Goal: Transaction & Acquisition: Purchase product/service

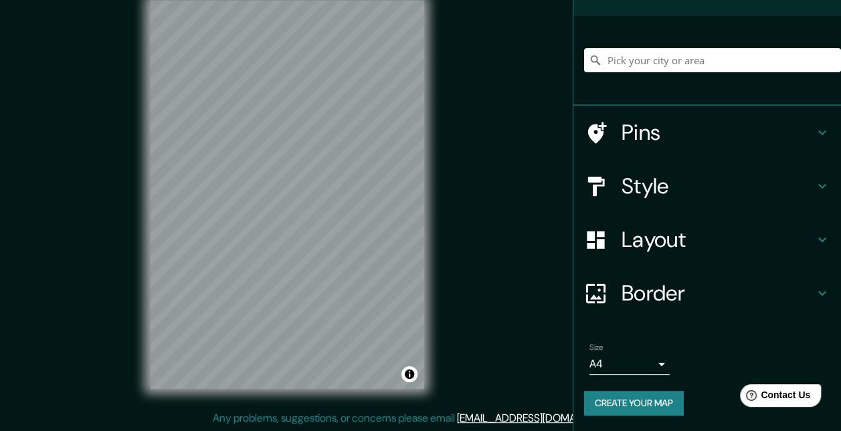
scroll to position [80, 0]
click at [641, 407] on button "Create your map" at bounding box center [634, 403] width 100 height 25
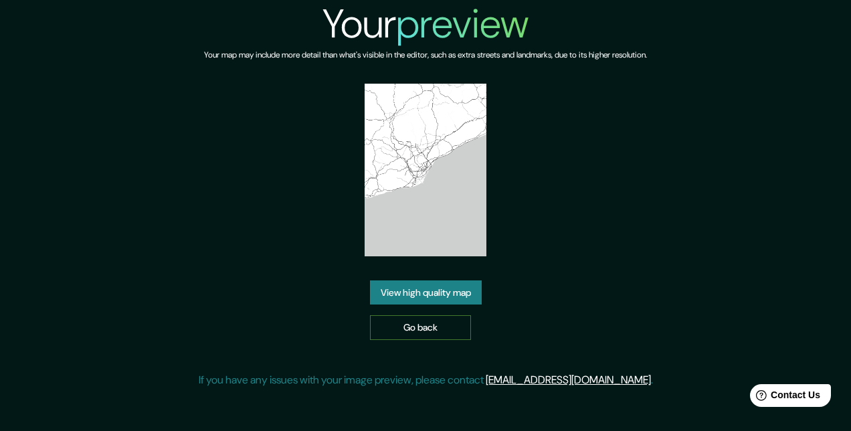
click at [446, 321] on link "Go back" at bounding box center [420, 327] width 101 height 25
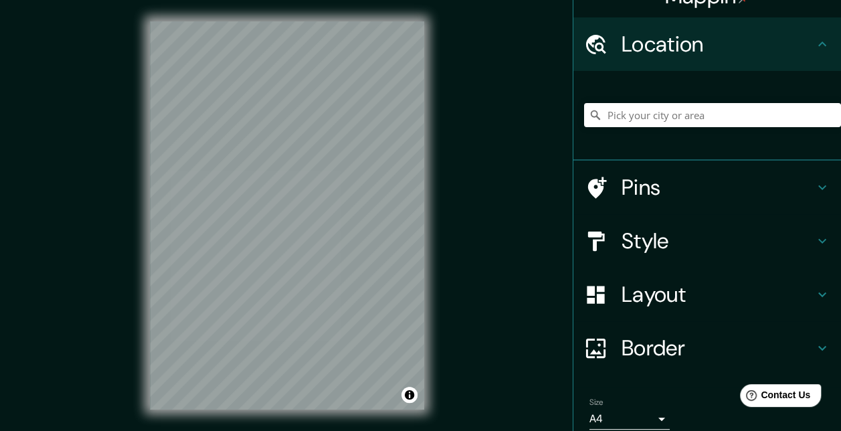
scroll to position [80, 0]
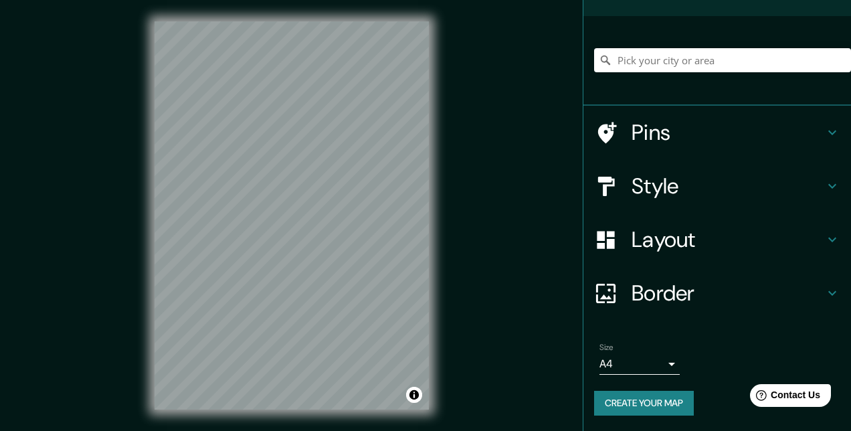
click at [649, 360] on body "Mappin Location Pins Style Layout Border Choose a border. Hint : you can make l…" at bounding box center [425, 215] width 851 height 431
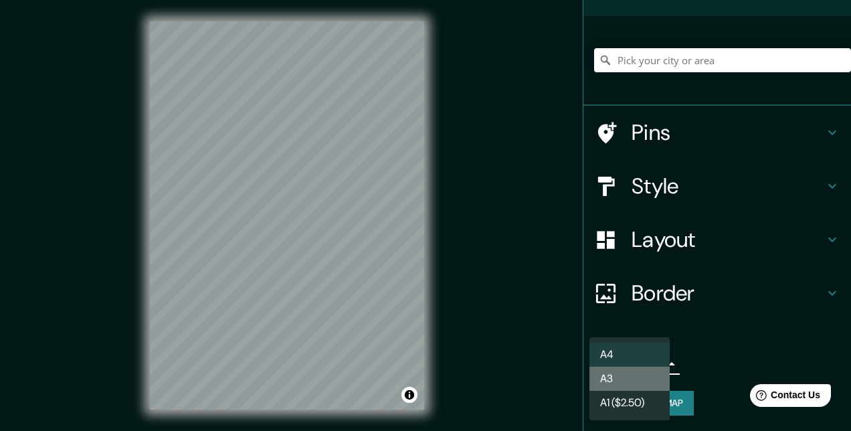
click at [649, 377] on li "A3" at bounding box center [629, 379] width 80 height 24
click at [650, 365] on body "Mappin Location Pins Style Layout Border Choose a border. Hint : you can make l…" at bounding box center [425, 215] width 851 height 431
click at [647, 353] on li "A4" at bounding box center [629, 354] width 80 height 24
type input "single"
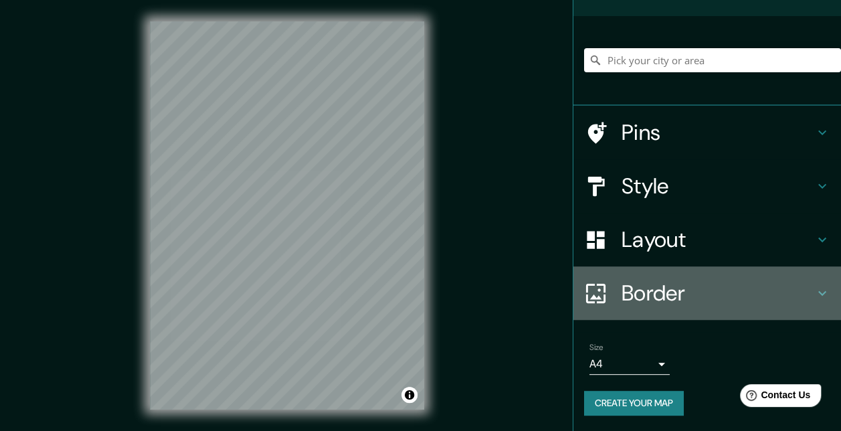
click at [814, 293] on icon at bounding box center [822, 293] width 16 height 16
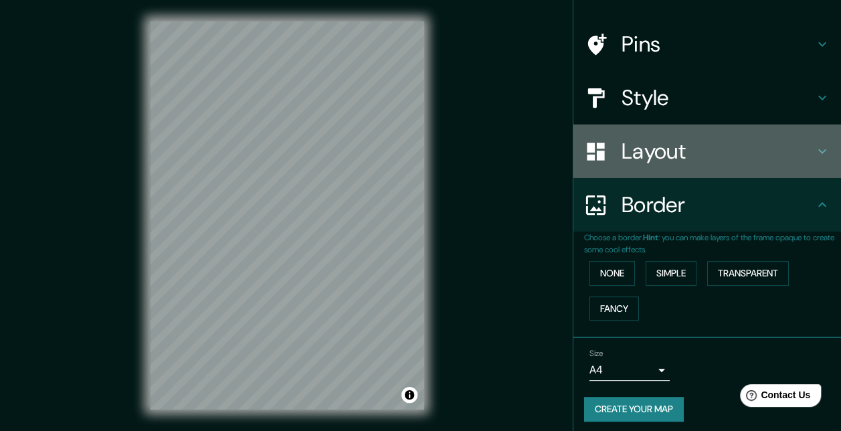
click at [814, 154] on icon at bounding box center [822, 151] width 16 height 16
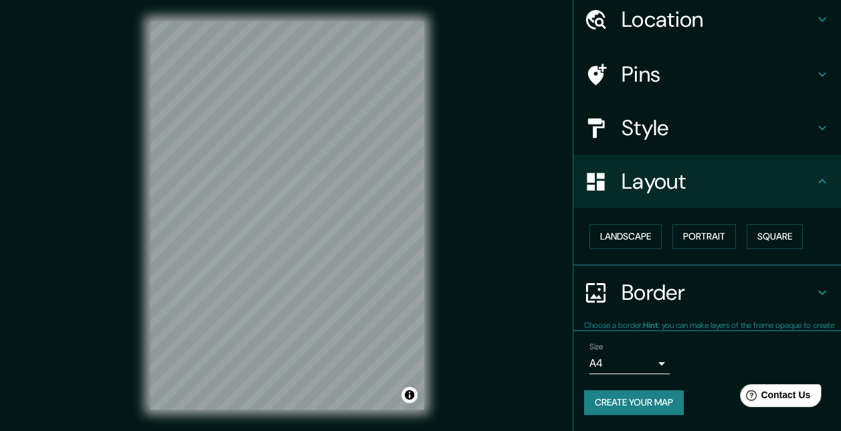
scroll to position [49, 0]
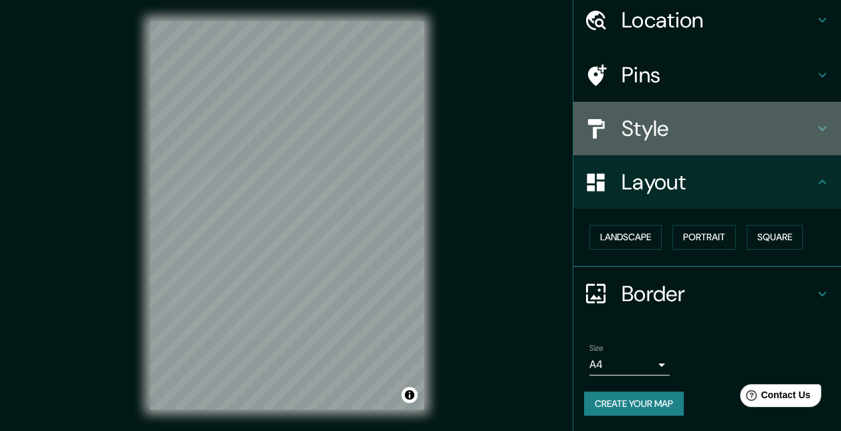
click at [818, 129] on icon at bounding box center [822, 128] width 8 height 5
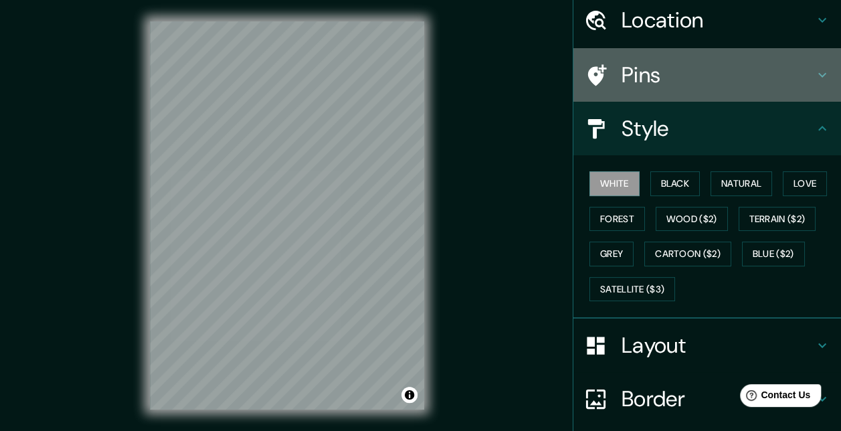
click at [814, 82] on icon at bounding box center [822, 75] width 16 height 16
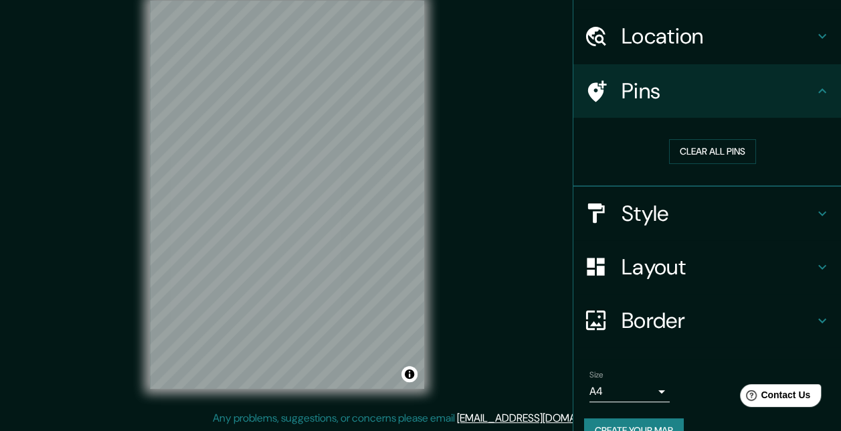
scroll to position [0, 0]
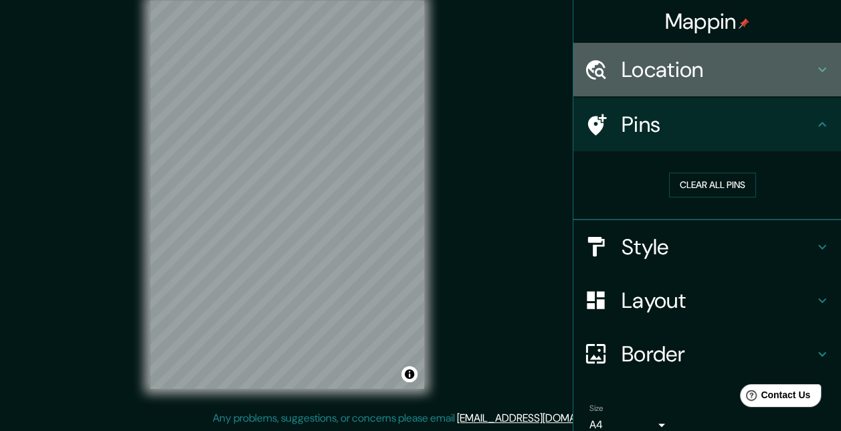
click at [627, 72] on h4 "Location" at bounding box center [717, 69] width 193 height 27
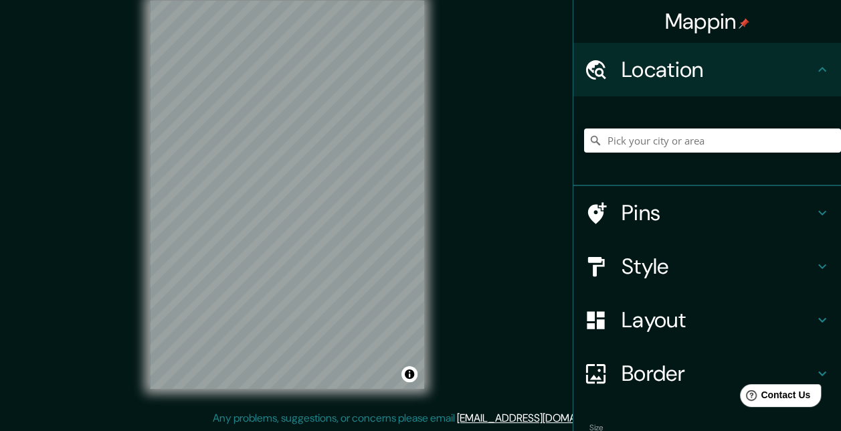
click at [738, 27] on img at bounding box center [743, 23] width 11 height 11
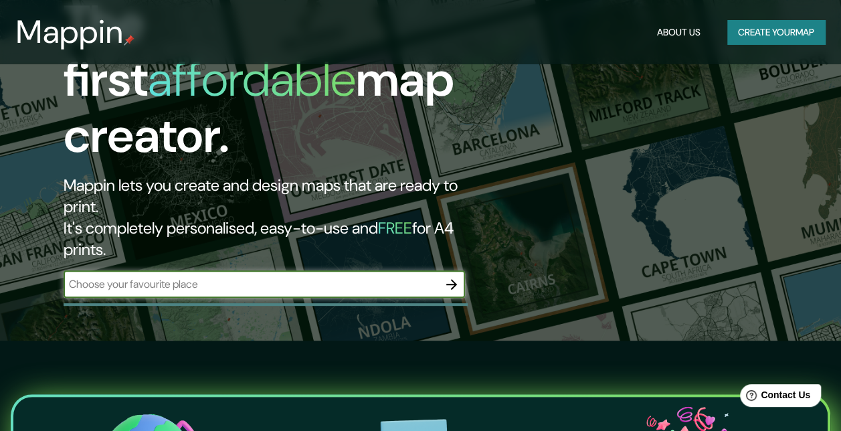
scroll to position [67, 0]
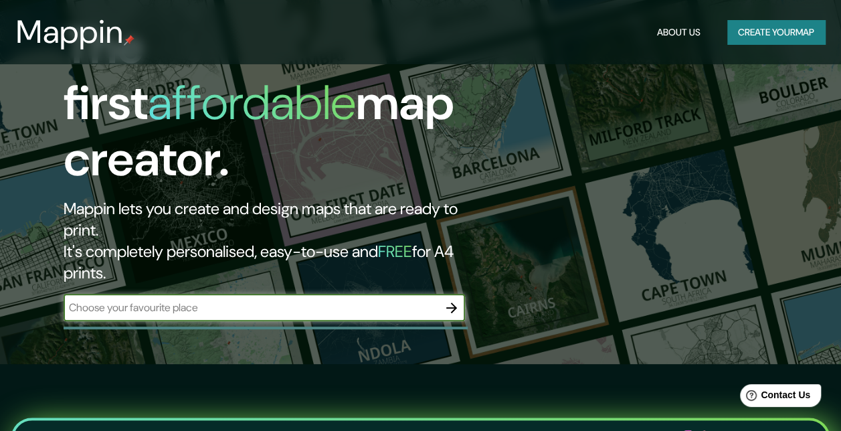
click at [760, 29] on button "Create your map" at bounding box center [776, 32] width 98 height 25
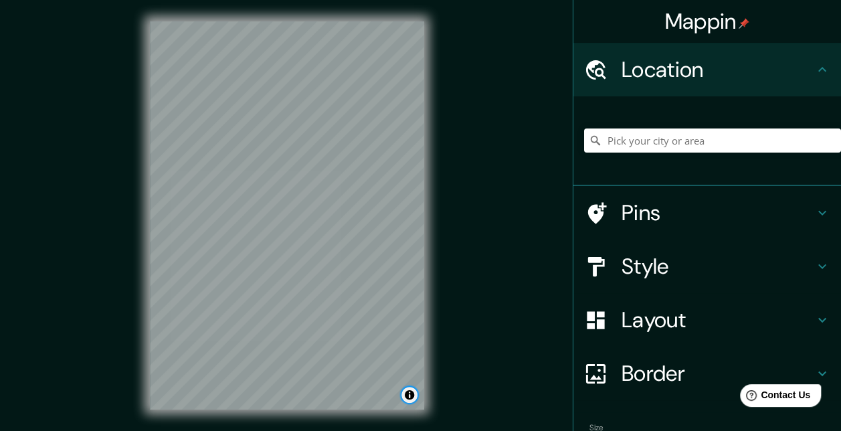
click at [414, 395] on button "Toggle attribution" at bounding box center [409, 395] width 16 height 16
click at [361, 397] on link "Improve this map" at bounding box center [365, 394] width 66 height 9
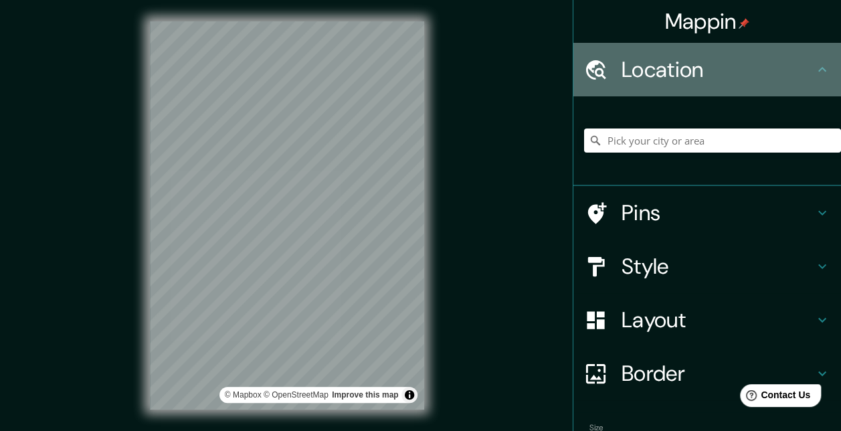
click at [818, 67] on icon at bounding box center [822, 69] width 8 height 5
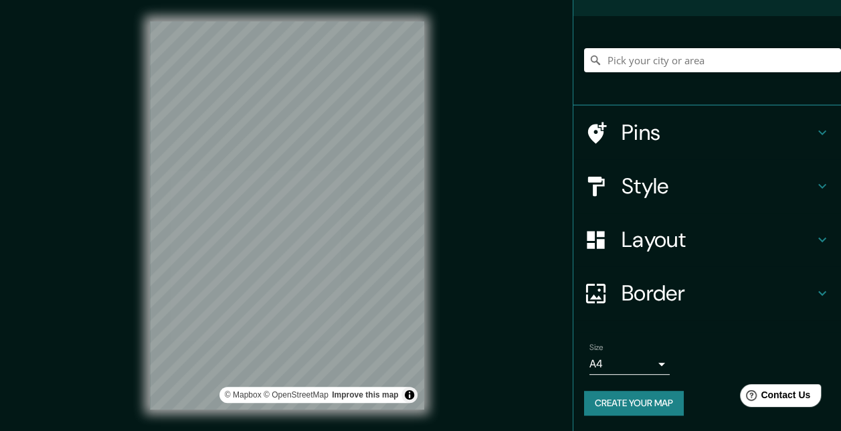
scroll to position [21, 0]
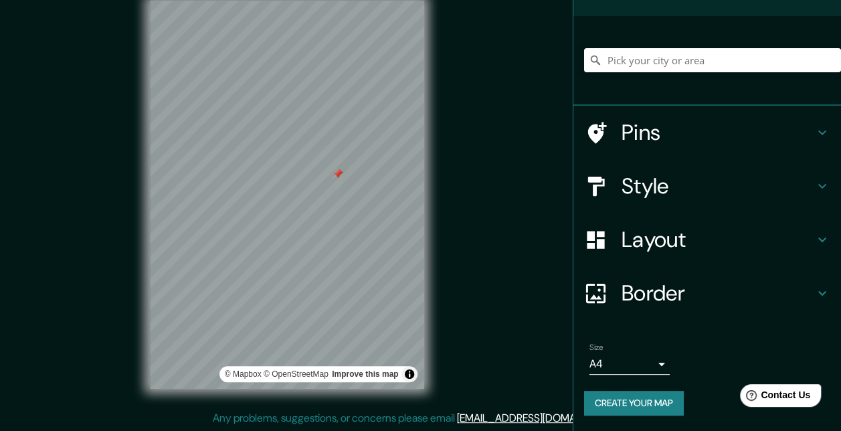
click at [340, 175] on div at bounding box center [337, 174] width 11 height 11
click at [478, 179] on div "Mappin Location Pins Style Layout Border Choose a border. Hint : you can make l…" at bounding box center [420, 205] width 841 height 452
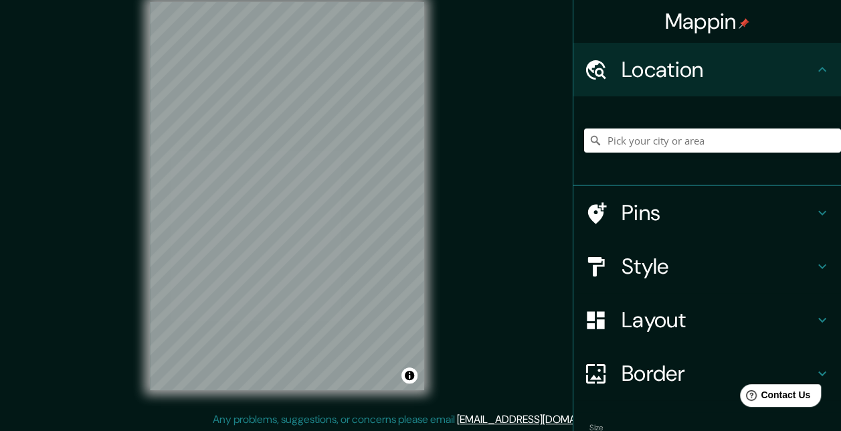
scroll to position [21, 0]
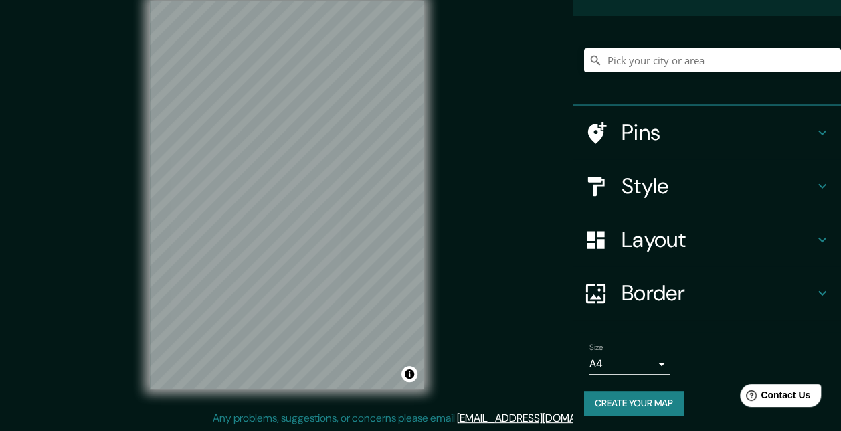
click at [674, 234] on h4 "Layout" at bounding box center [717, 239] width 193 height 27
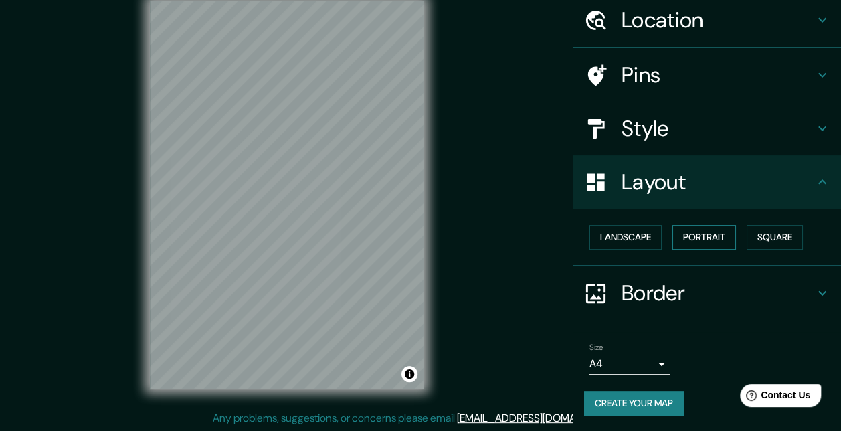
scroll to position [49, 0]
click at [613, 237] on button "Landscape" at bounding box center [625, 237] width 72 height 25
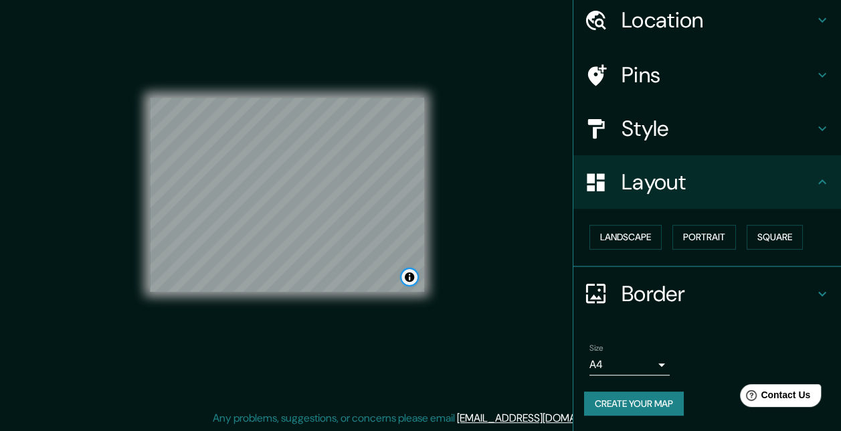
click at [413, 276] on button "Toggle attribution" at bounding box center [409, 277] width 16 height 16
click at [375, 321] on div "© Mapbox © OpenStreetMap Improve this map" at bounding box center [287, 195] width 274 height 388
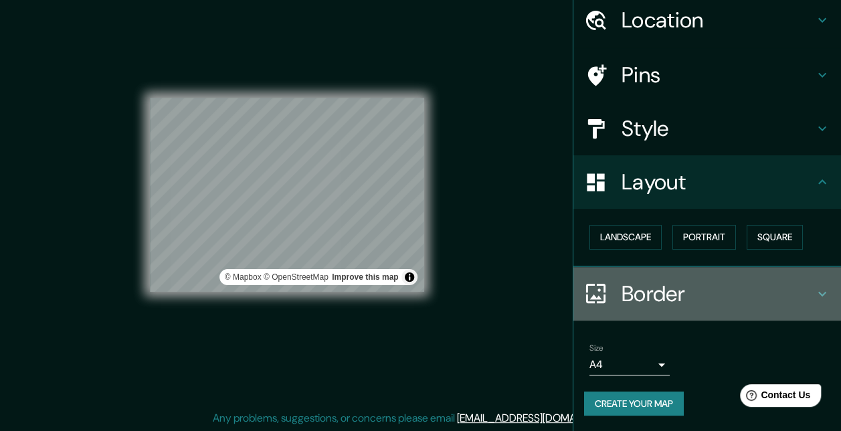
click at [621, 290] on h4 "Border" at bounding box center [717, 293] width 193 height 27
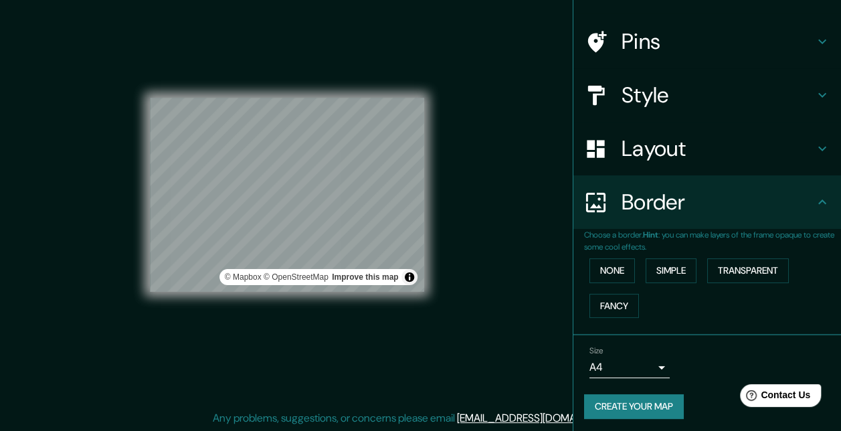
scroll to position [86, 0]
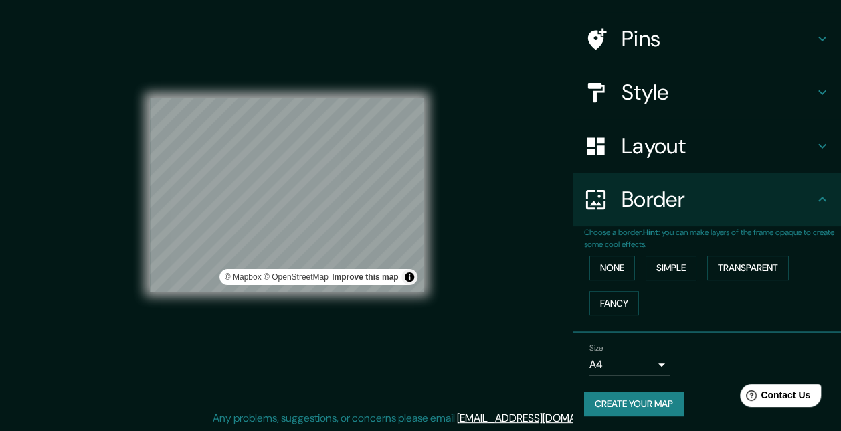
click at [809, 207] on div "Border" at bounding box center [707, 200] width 268 height 54
click at [531, 229] on div "Mappin Location Pins Style Layout Border Choose a border. Hint : you can make l…" at bounding box center [420, 205] width 841 height 452
click at [653, 407] on button "Create your map" at bounding box center [634, 403] width 100 height 25
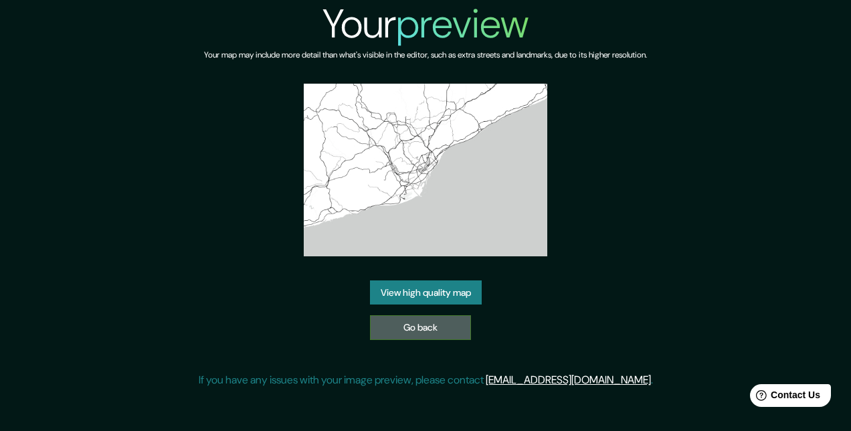
click at [413, 322] on link "Go back" at bounding box center [420, 327] width 101 height 25
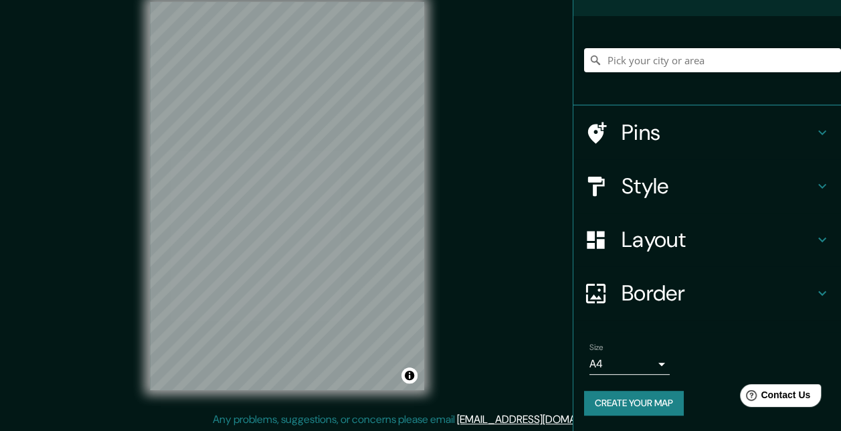
scroll to position [21, 0]
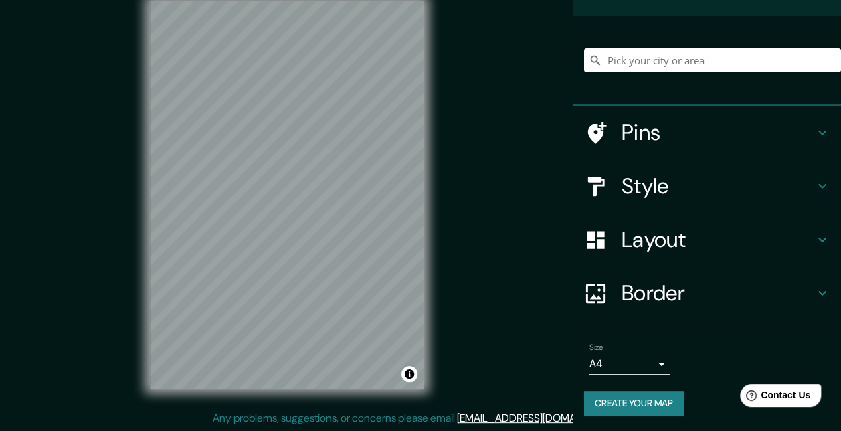
click at [644, 239] on h4 "Layout" at bounding box center [717, 239] width 193 height 27
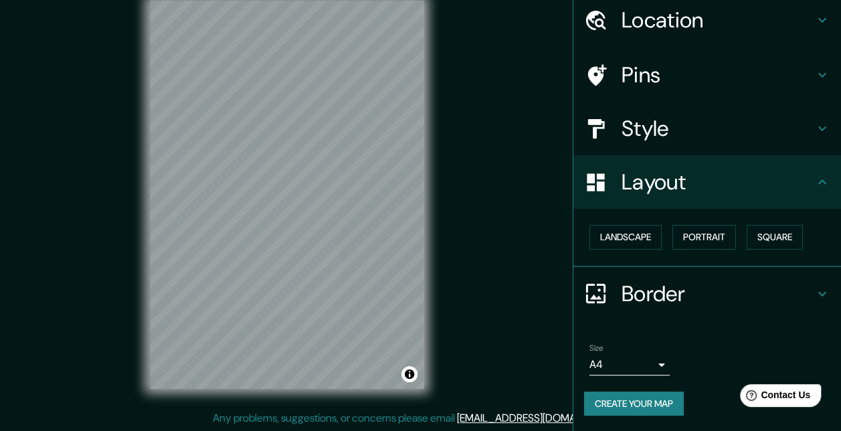
scroll to position [49, 0]
click at [639, 240] on button "Landscape" at bounding box center [625, 237] width 72 height 25
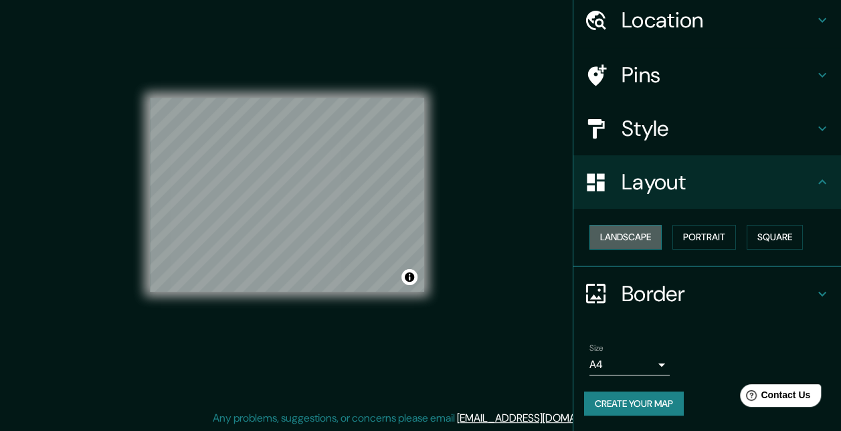
click at [621, 245] on button "Landscape" at bounding box center [625, 237] width 72 height 25
click at [342, 224] on div at bounding box center [345, 220] width 11 height 11
click at [340, 219] on div at bounding box center [339, 220] width 11 height 11
click at [344, 205] on div at bounding box center [344, 205] width 11 height 11
drag, startPoint x: 462, startPoint y: 171, endPoint x: 444, endPoint y: 103, distance: 70.6
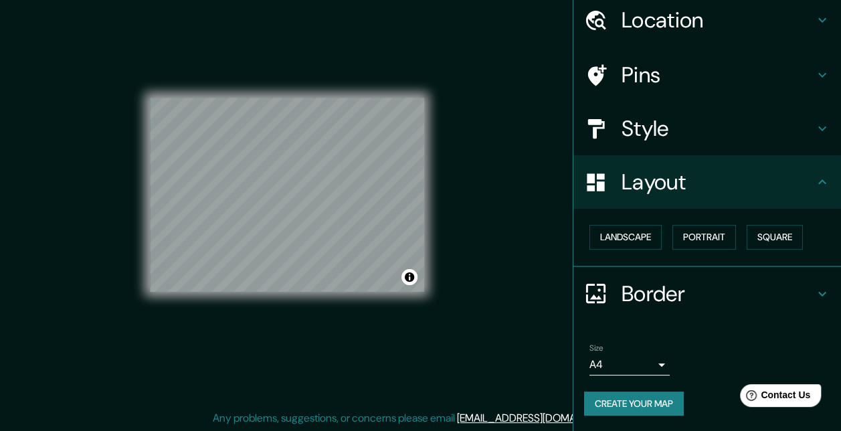
click at [444, 103] on div "© Mapbox © OpenStreetMap Improve this map" at bounding box center [286, 194] width 317 height 431
drag, startPoint x: 443, startPoint y: 109, endPoint x: 460, endPoint y: 96, distance: 21.5
click at [460, 96] on div "Mappin Location Pins Style Layout Landscape Portrait Square Border Choose a bor…" at bounding box center [420, 205] width 841 height 452
drag, startPoint x: 633, startPoint y: 290, endPoint x: 662, endPoint y: 291, distance: 28.8
click at [634, 289] on h4 "Border" at bounding box center [717, 293] width 193 height 27
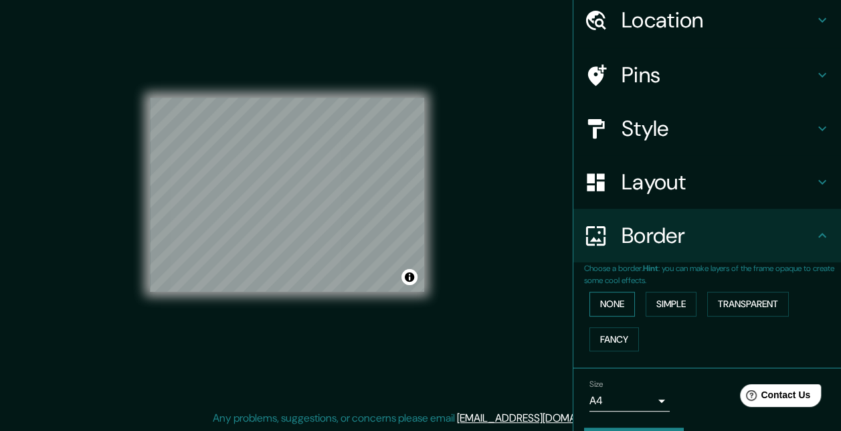
click at [593, 302] on button "None" at bounding box center [611, 304] width 45 height 25
click at [609, 337] on button "Fancy" at bounding box center [613, 339] width 49 height 25
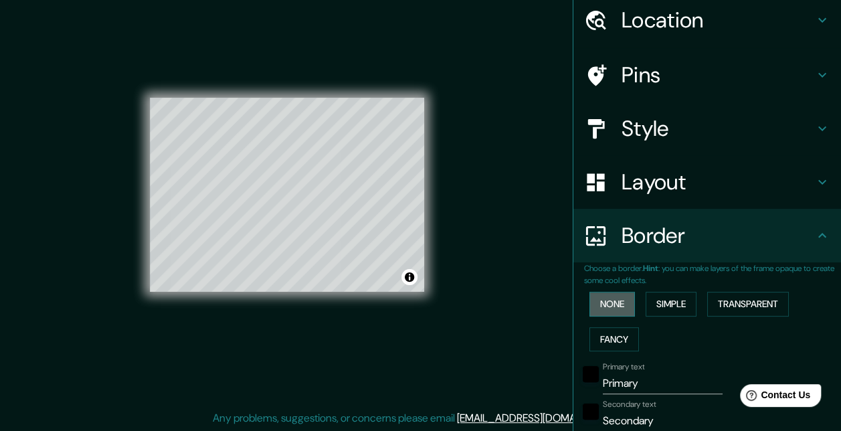
click at [612, 312] on button "None" at bounding box center [611, 304] width 45 height 25
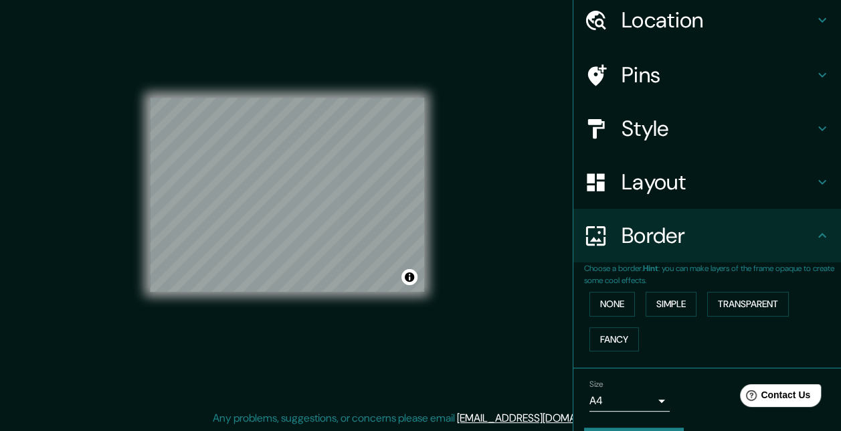
click at [478, 315] on div "Mappin Location Pins Style Layout Border Choose a border. Hint : you can make l…" at bounding box center [420, 205] width 841 height 452
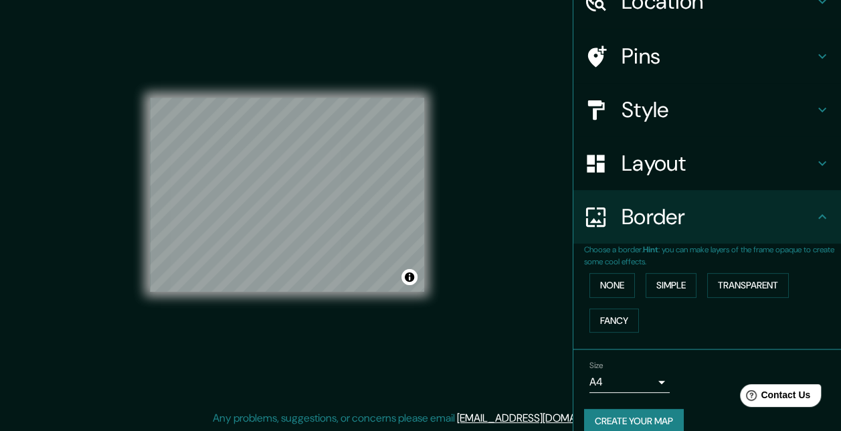
scroll to position [86, 0]
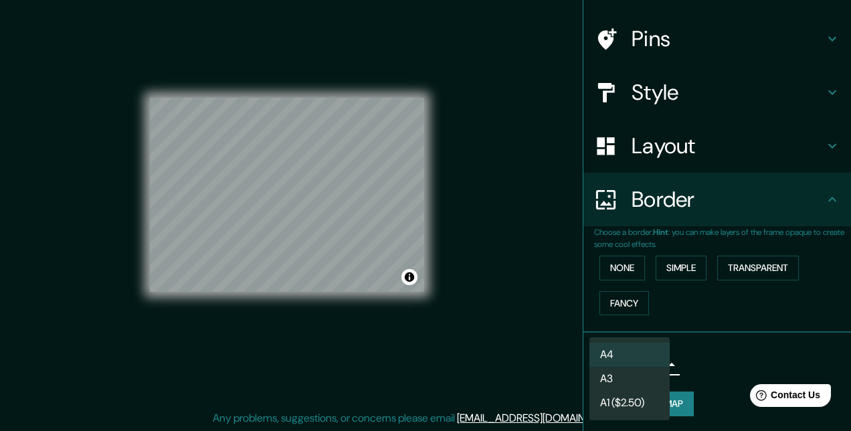
click at [650, 364] on body "Mappin Location Pins Style Layout Border Choose a border. Hint : you can make l…" at bounding box center [425, 194] width 851 height 431
click at [694, 372] on div at bounding box center [425, 215] width 851 height 431
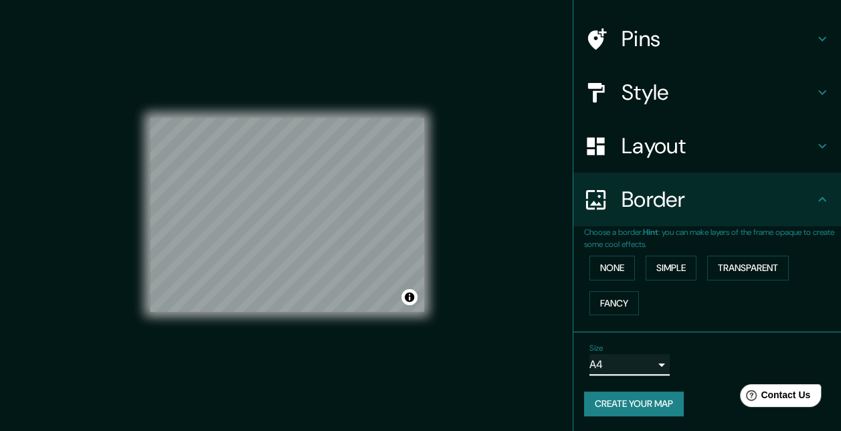
scroll to position [0, 0]
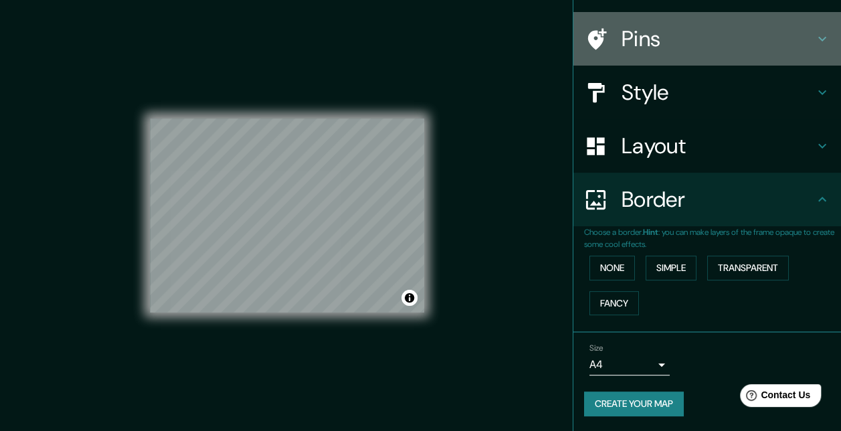
click at [814, 43] on icon at bounding box center [822, 39] width 16 height 16
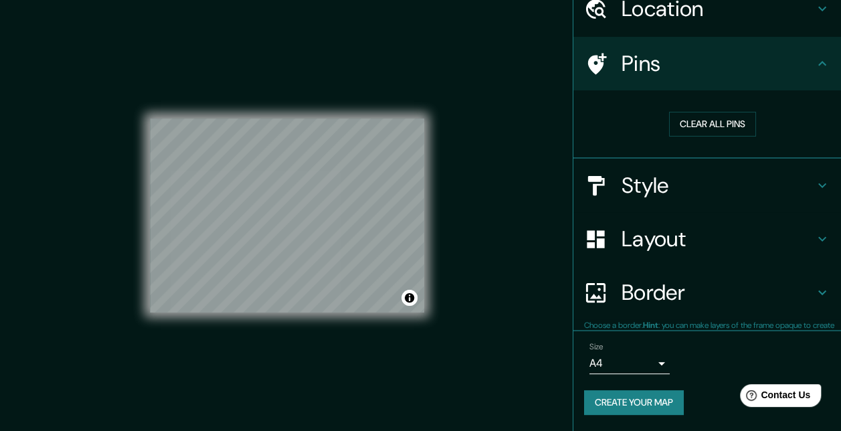
scroll to position [60, 0]
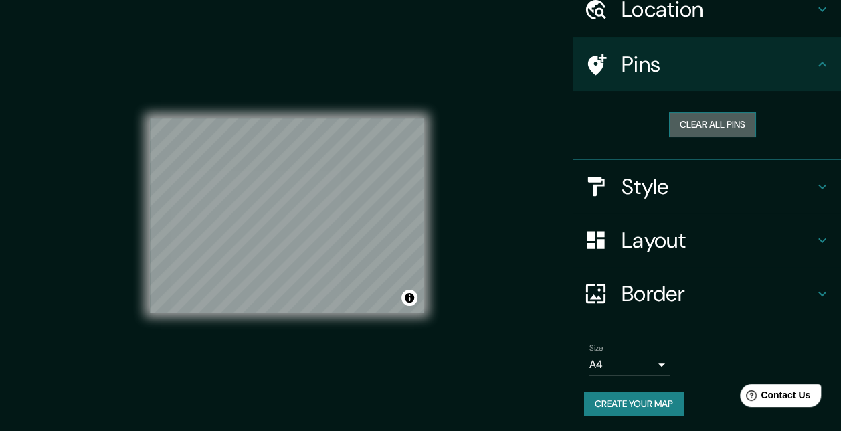
click at [714, 124] on button "Clear all pins" at bounding box center [712, 124] width 87 height 25
click at [702, 128] on button "Clear all pins" at bounding box center [712, 124] width 87 height 25
click at [595, 1] on icon at bounding box center [595, 9] width 23 height 23
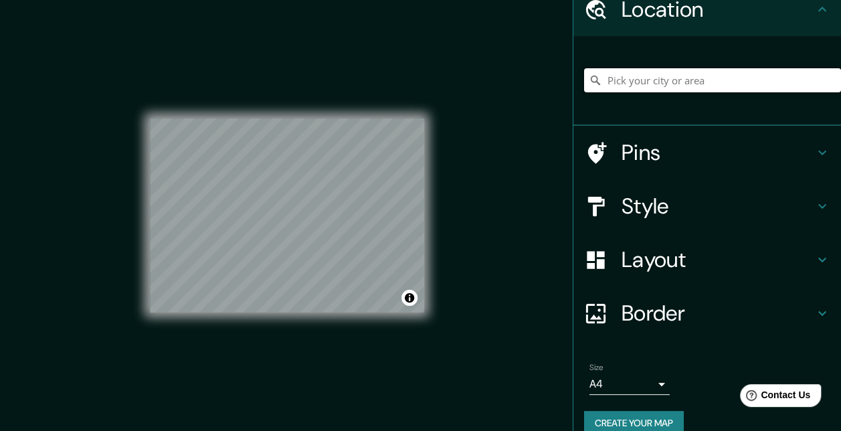
click at [645, 78] on input "Pick your city or area" at bounding box center [712, 80] width 257 height 24
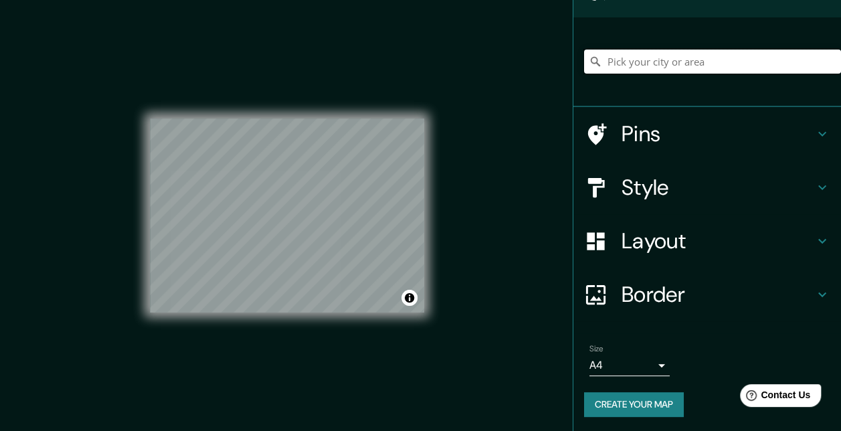
scroll to position [80, 0]
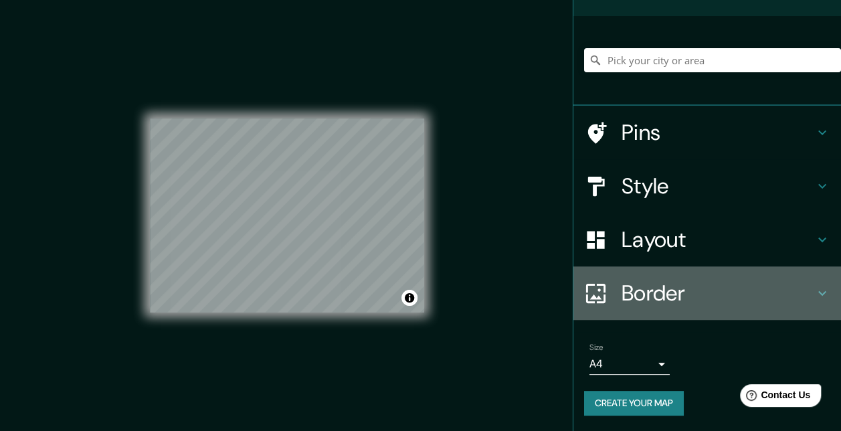
click at [816, 293] on icon at bounding box center [822, 293] width 16 height 16
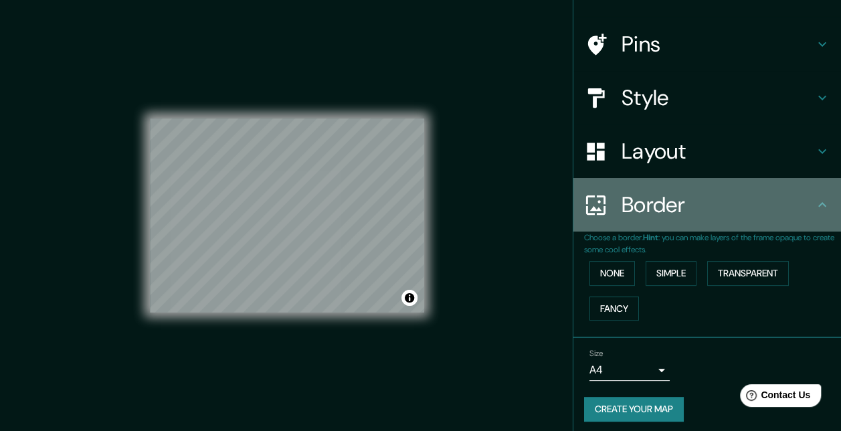
click at [814, 209] on icon at bounding box center [822, 205] width 16 height 16
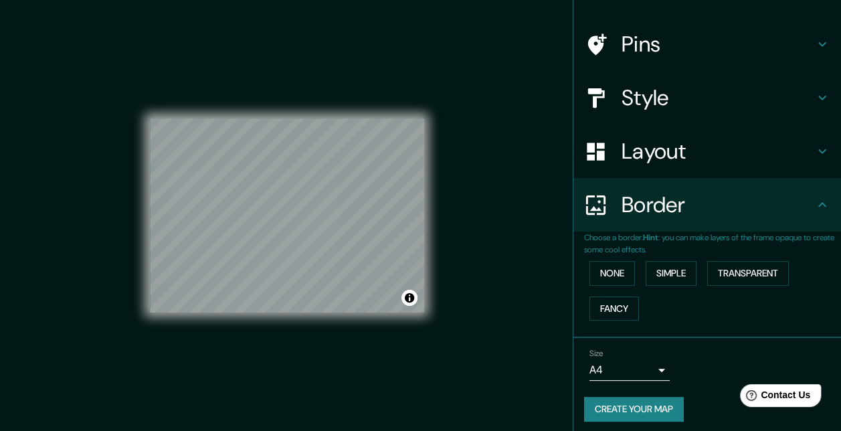
click at [818, 152] on icon at bounding box center [822, 151] width 8 height 5
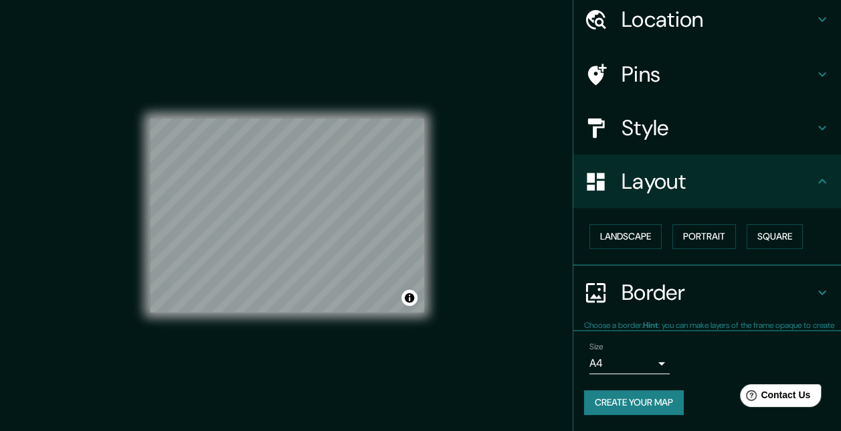
scroll to position [49, 0]
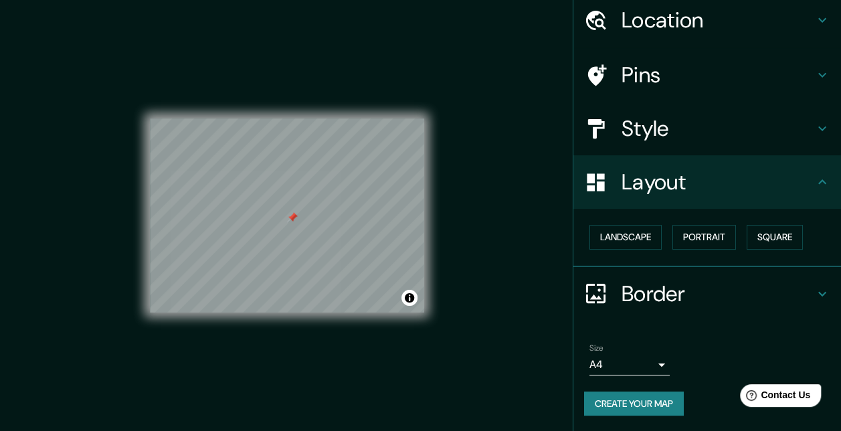
click at [297, 217] on div at bounding box center [292, 217] width 11 height 11
click at [411, 302] on button "Toggle attribution" at bounding box center [409, 298] width 16 height 16
click at [407, 294] on button "Toggle attribution" at bounding box center [409, 298] width 16 height 16
click at [413, 296] on button "Toggle attribution" at bounding box center [409, 298] width 16 height 16
drag, startPoint x: 413, startPoint y: 296, endPoint x: 406, endPoint y: 298, distance: 7.8
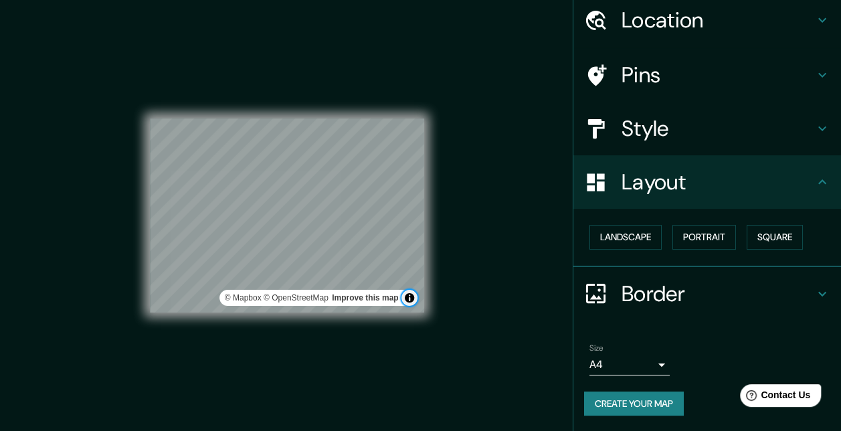
click at [406, 298] on button "Toggle attribution" at bounding box center [409, 298] width 16 height 16
click at [378, 294] on link "Improve this map" at bounding box center [365, 297] width 66 height 9
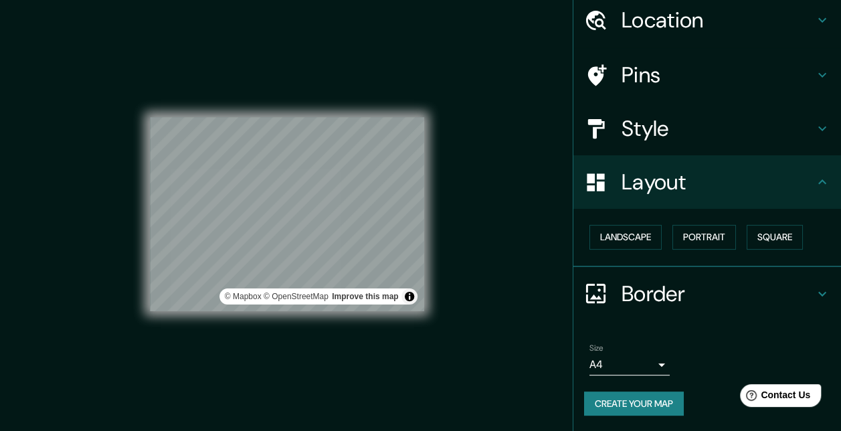
scroll to position [0, 0]
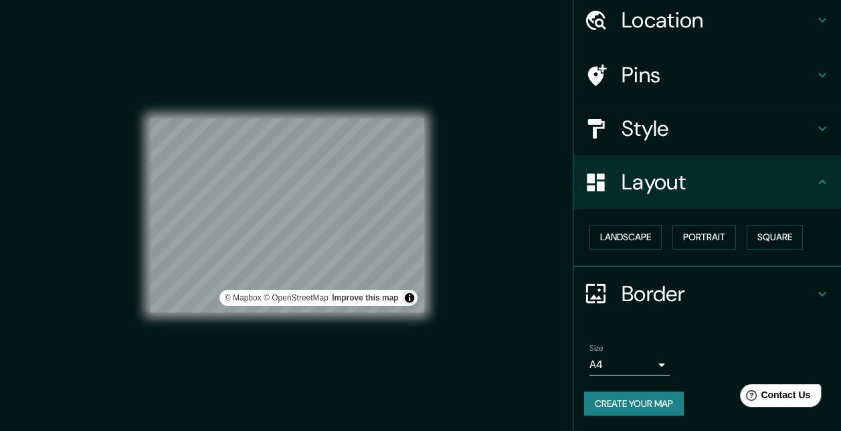
click at [821, 14] on div "Location" at bounding box center [707, 20] width 268 height 54
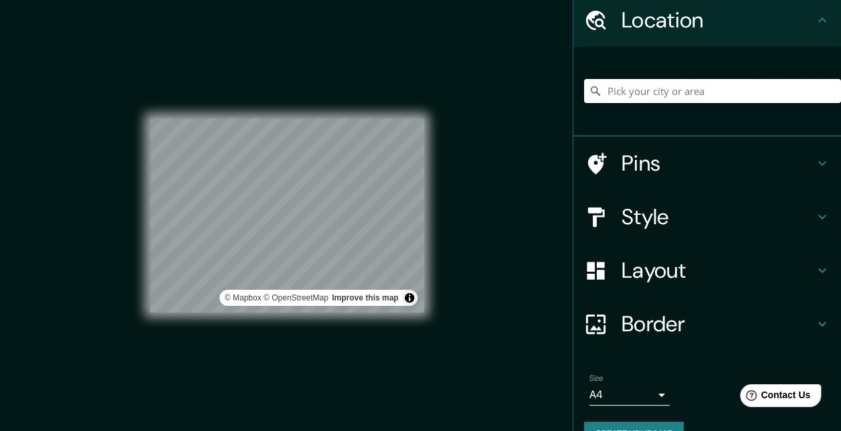
click at [705, 88] on input "Pick your city or area" at bounding box center [712, 91] width 257 height 24
drag, startPoint x: 704, startPoint y: 88, endPoint x: 603, endPoint y: 100, distance: 101.7
click at [603, 100] on input "Pick your city or area" at bounding box center [712, 91] width 257 height 24
